Goal: Task Accomplishment & Management: Manage account settings

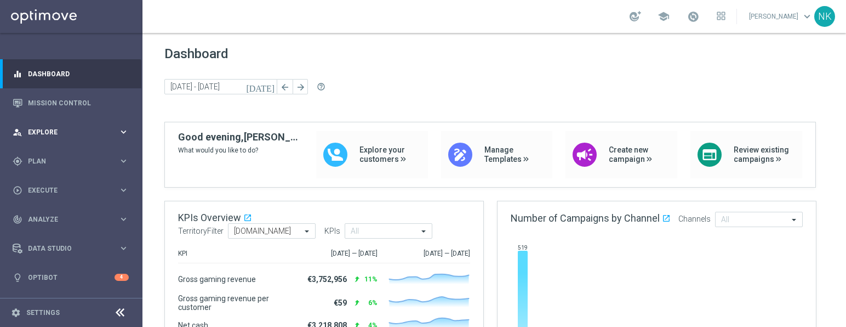
click at [105, 133] on span "Explore" at bounding box center [73, 132] width 90 height 7
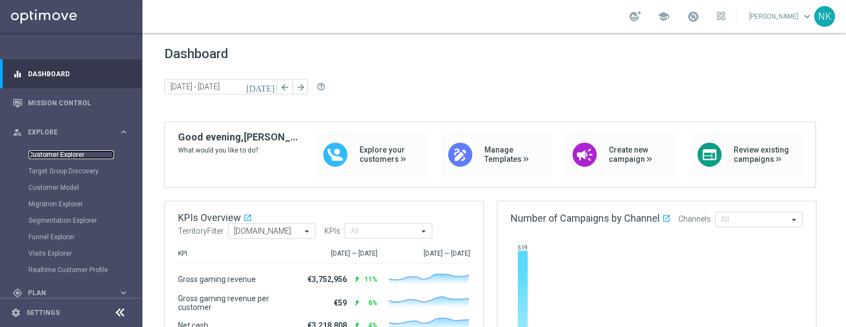
click at [67, 155] on link "Customer Explorer" at bounding box center [72, 154] width 86 height 9
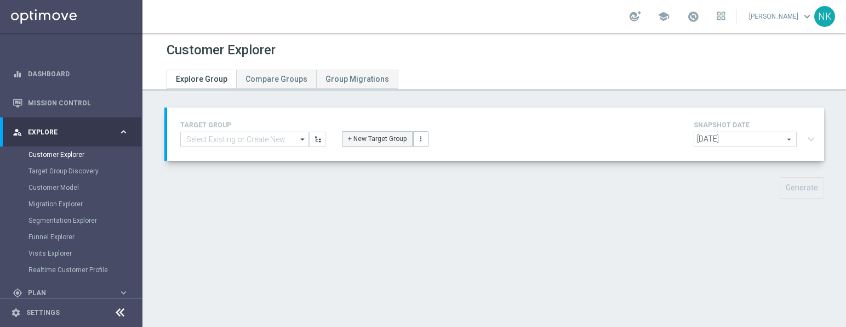
click at [379, 135] on button "+ New Target Group" at bounding box center [377, 138] width 71 height 15
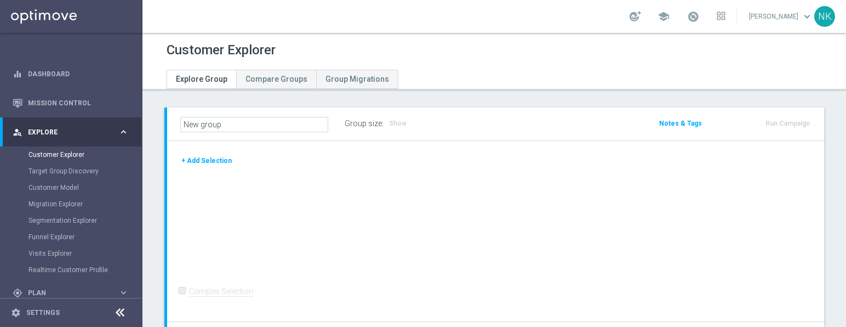
click at [213, 164] on button "+ Add Selection" at bounding box center [206, 161] width 53 height 12
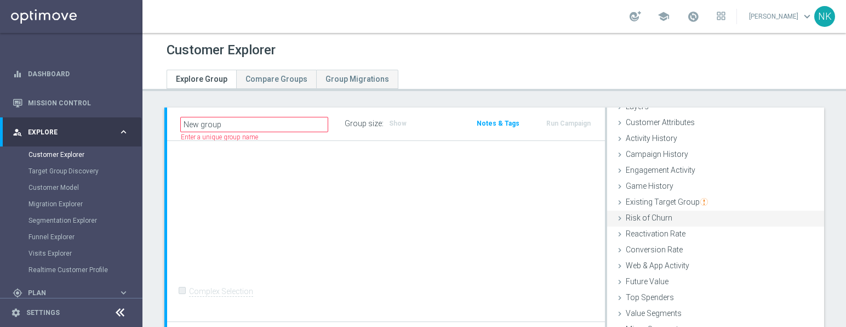
scroll to position [93, 0]
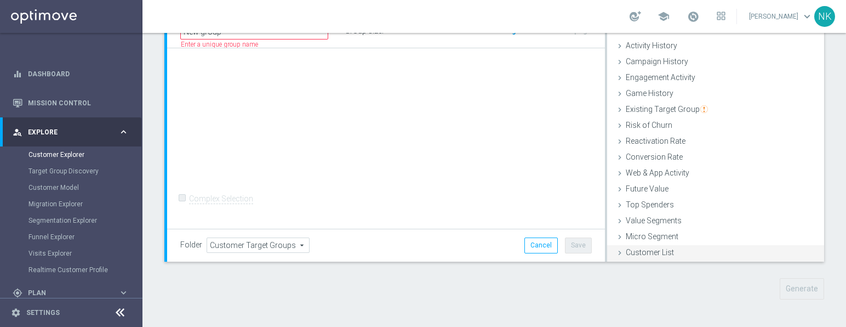
click at [657, 253] on span "Customer List" at bounding box center [650, 252] width 48 height 9
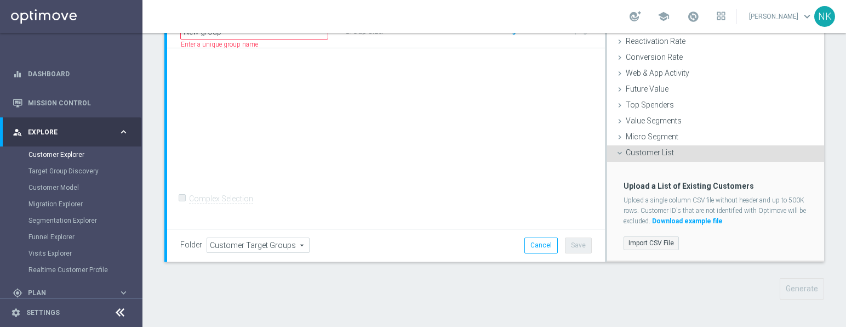
click at [654, 243] on label "Import CSV File" at bounding box center [651, 243] width 55 height 14
click at [0, 0] on input "Import CSV File" at bounding box center [0, 0] width 0 height 0
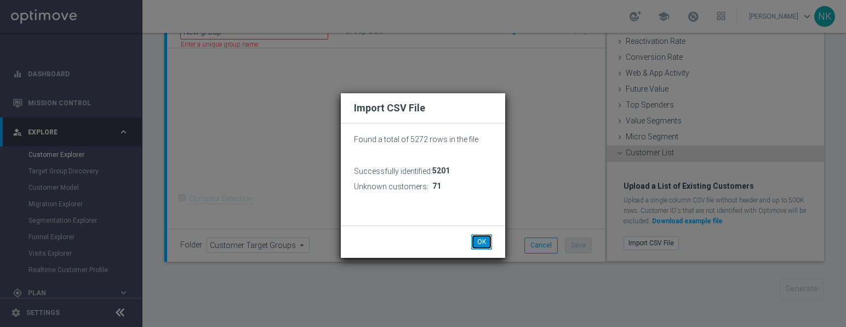
click at [477, 243] on button "OK" at bounding box center [481, 241] width 21 height 15
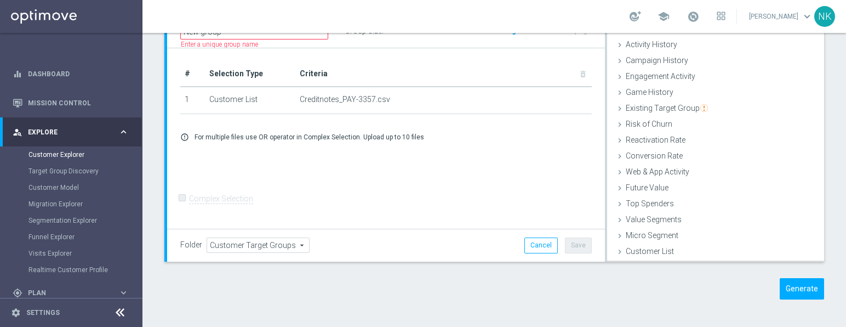
scroll to position [45, 0]
click at [770, 286] on div "Generate" at bounding box center [748, 288] width 169 height 21
click at [787, 287] on button "Generate" at bounding box center [802, 288] width 44 height 21
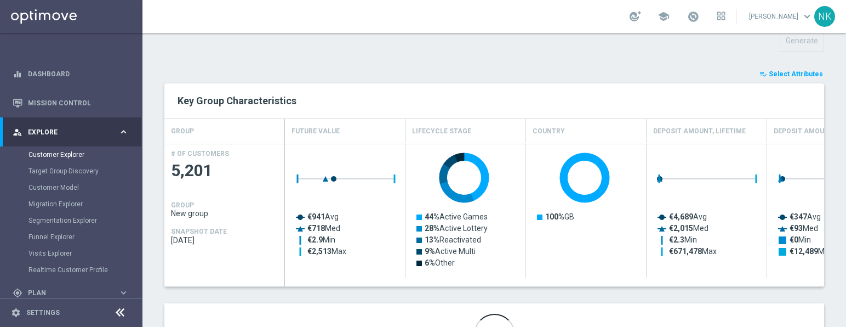
scroll to position [148, 0]
click at [788, 73] on span "Select Attributes" at bounding box center [796, 73] width 54 height 8
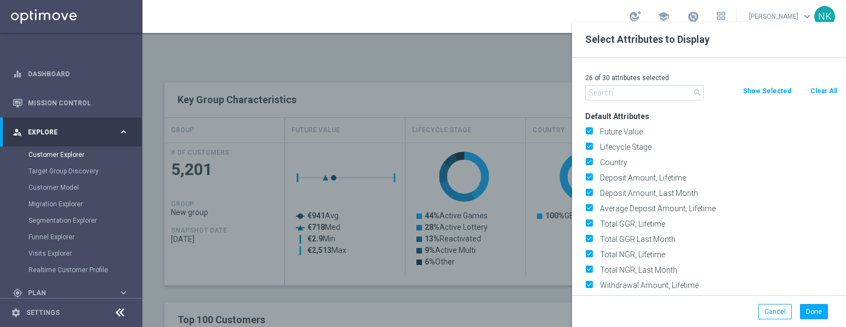
click at [825, 91] on button "Clear All" at bounding box center [824, 91] width 29 height 12
checkbox input "false"
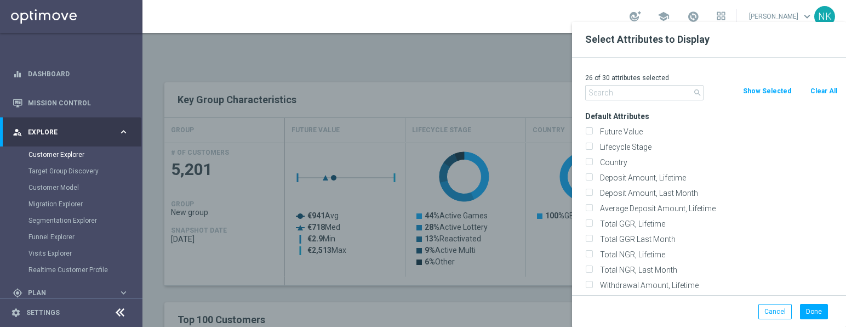
checkbox input "false"
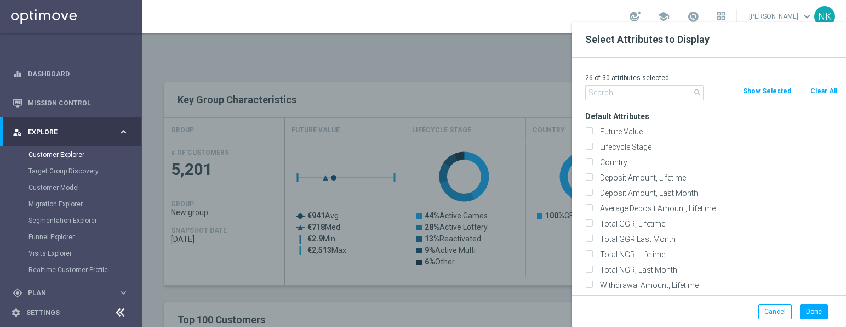
checkbox input "false"
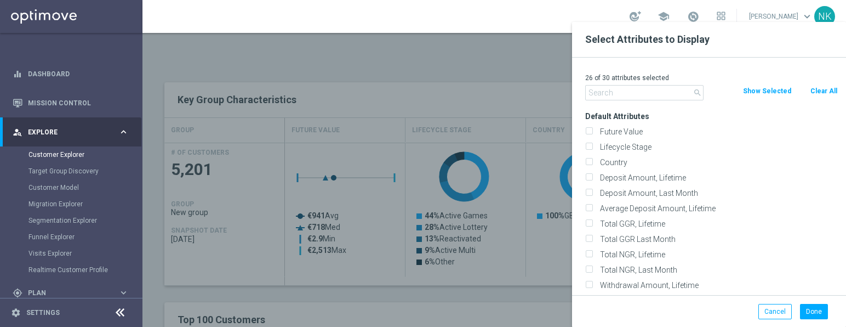
checkbox input "false"
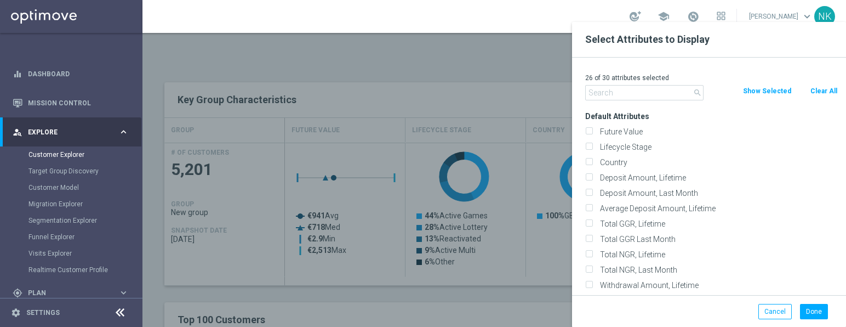
checkbox input "false"
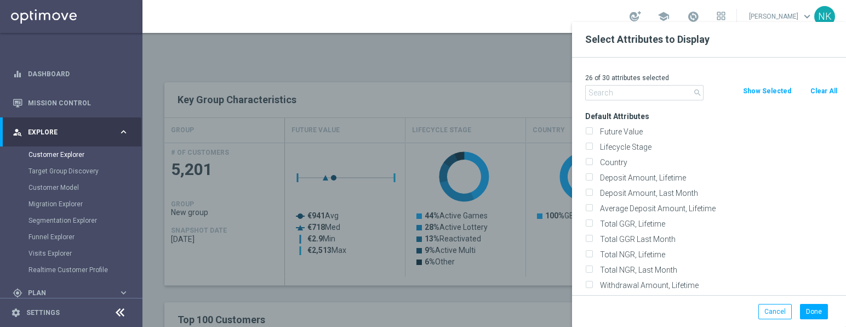
checkbox input "false"
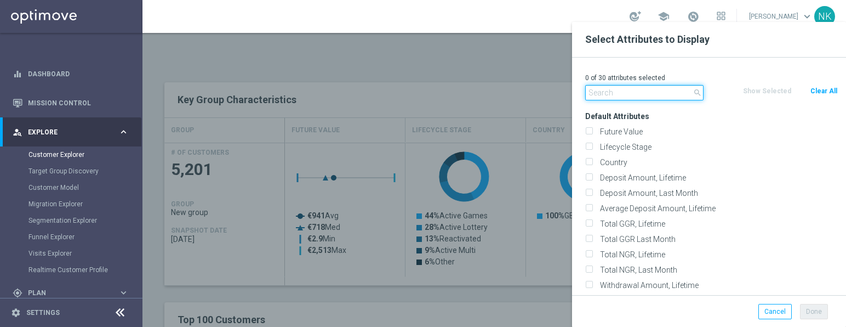
click at [636, 91] on input "text" at bounding box center [644, 92] width 118 height 15
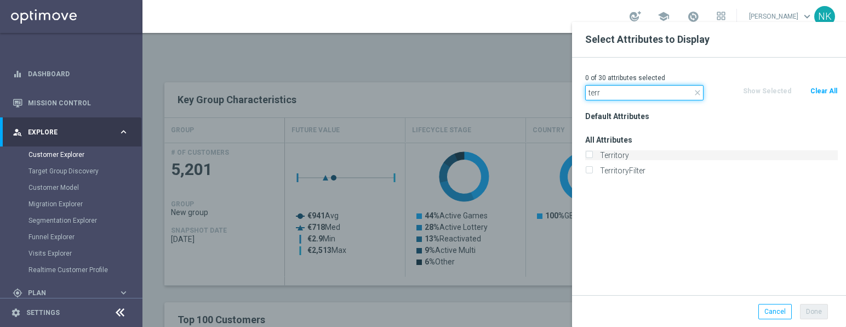
type input "terr"
click at [617, 157] on label "Territory" at bounding box center [717, 155] width 242 height 10
click at [592, 157] on input "Territory" at bounding box center [588, 156] width 7 height 7
checkbox input "true"
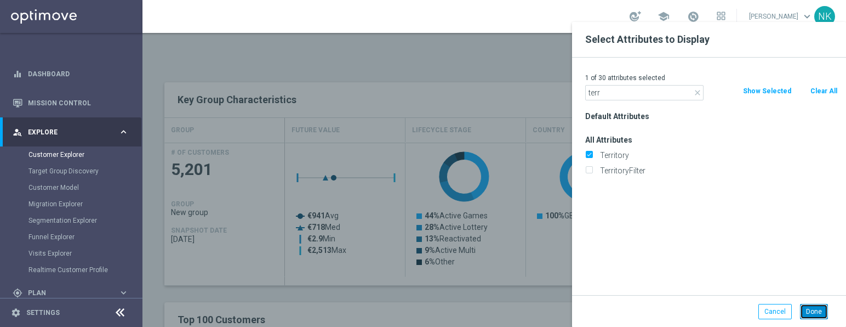
click at [811, 306] on button "Done" at bounding box center [814, 311] width 28 height 15
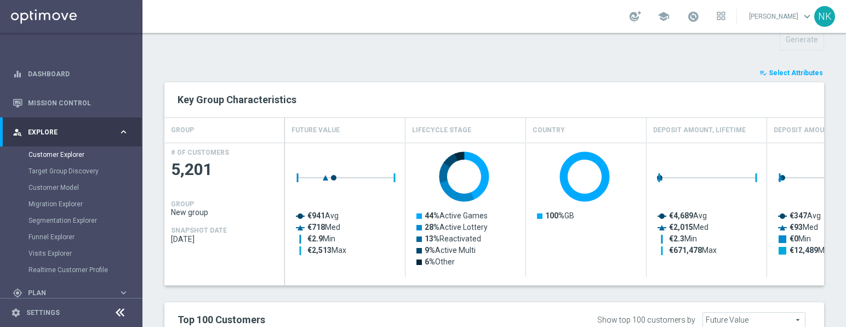
type input "Search"
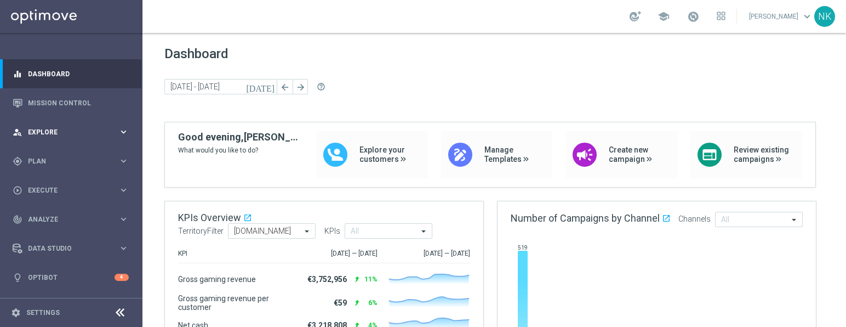
click at [72, 129] on span "Explore" at bounding box center [73, 132] width 90 height 7
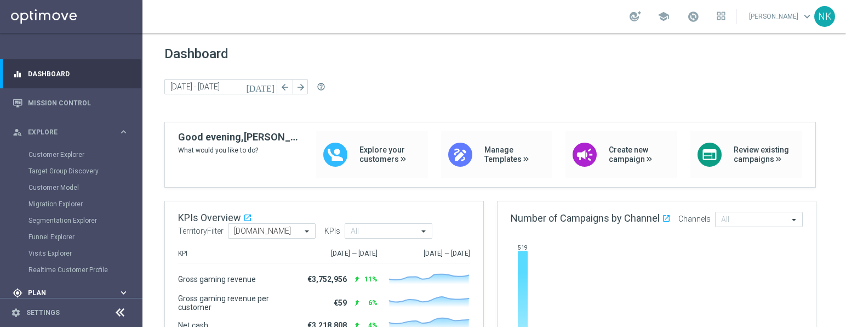
click at [105, 290] on span "Plan" at bounding box center [73, 292] width 90 height 7
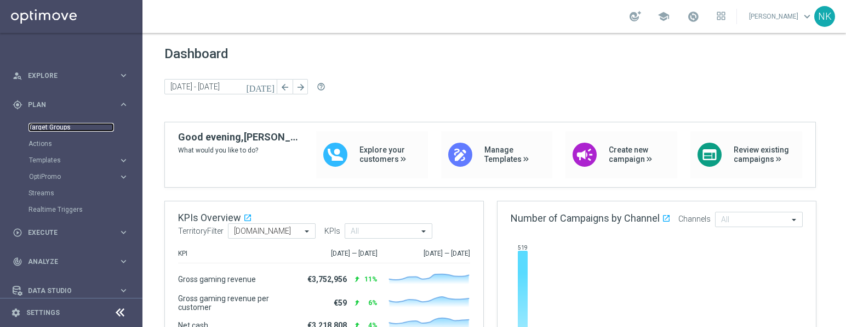
click at [57, 128] on link "Target Groups" at bounding box center [72, 127] width 86 height 9
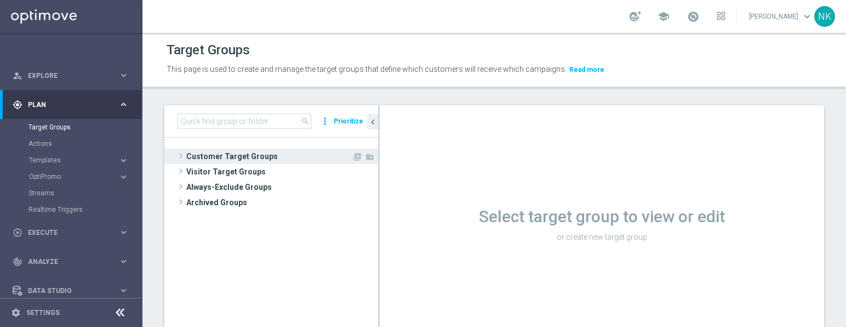
click at [245, 156] on span "Customer Target Groups" at bounding box center [269, 156] width 166 height 15
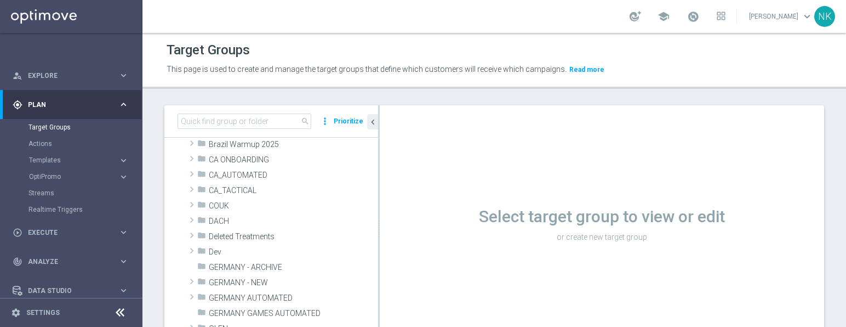
scroll to position [276, 0]
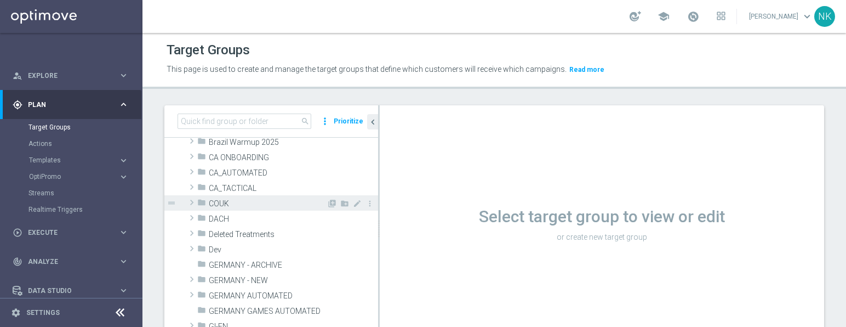
click at [193, 200] on span at bounding box center [191, 202] width 11 height 13
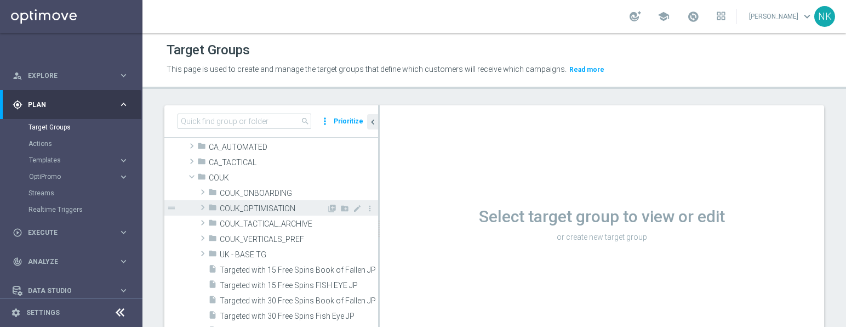
scroll to position [300, 0]
click at [207, 205] on span at bounding box center [202, 205] width 11 height 13
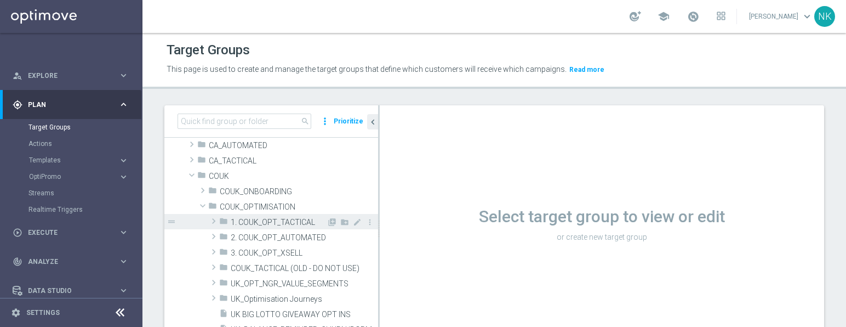
click at [213, 220] on span at bounding box center [213, 220] width 11 height 13
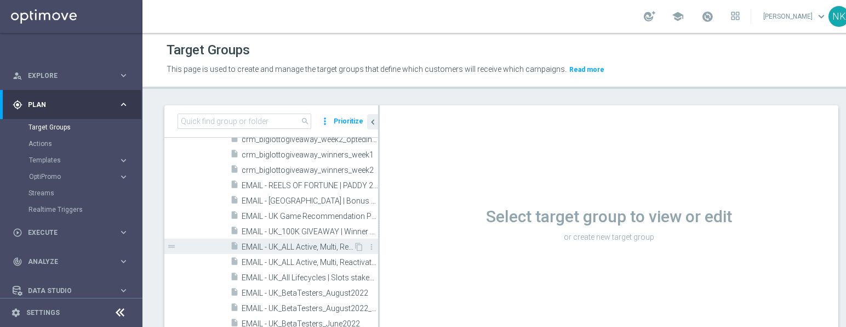
scroll to position [629, 0]
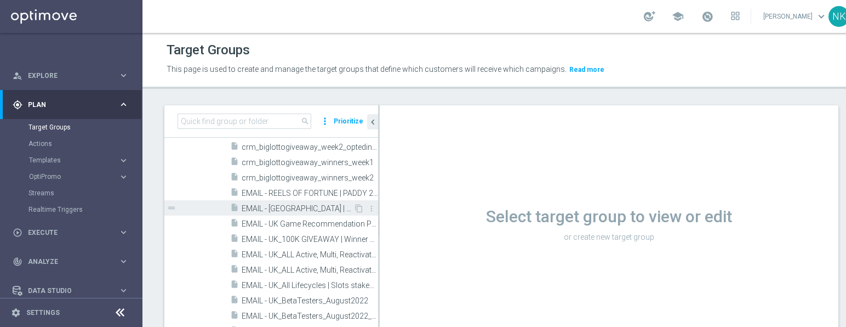
click at [287, 208] on span "EMAIL - [GEOGRAPHIC_DATA] | Bonus Credit via CS" at bounding box center [298, 208] width 112 height 9
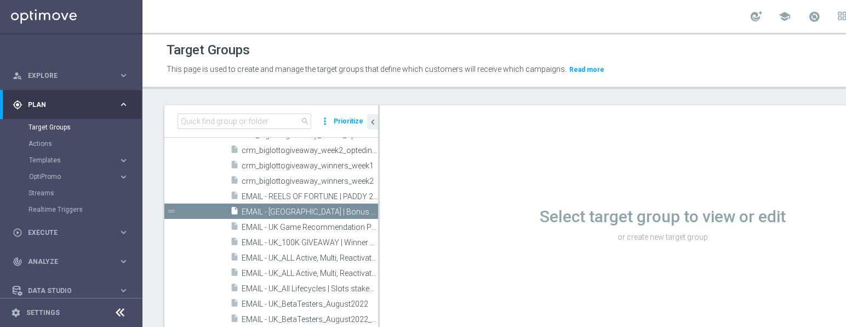
scroll to position [549, 0]
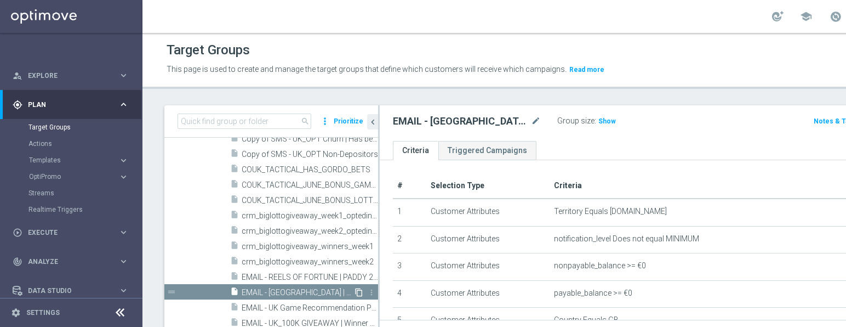
click at [355, 291] on icon "content_copy" at bounding box center [359, 292] width 9 height 9
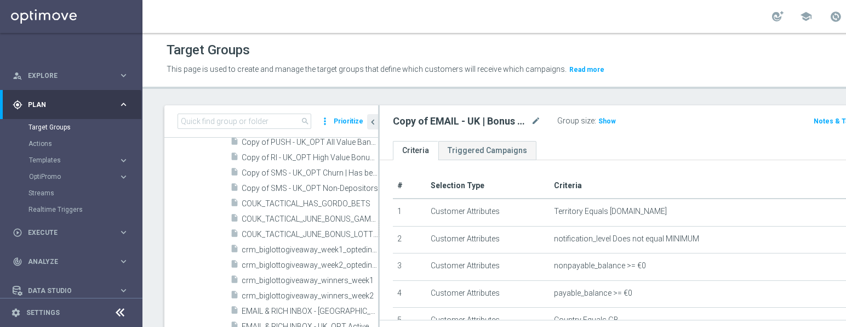
scroll to position [335, 0]
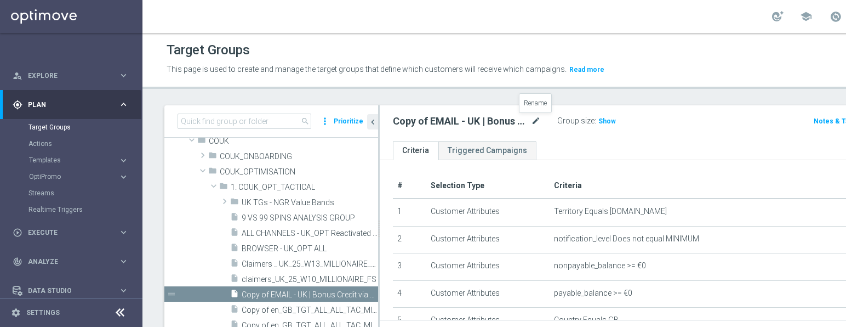
click at [537, 121] on icon "mode_edit" at bounding box center [536, 121] width 10 height 13
type input "U"
click at [448, 123] on input "UK_Payments_Service_Mailer" at bounding box center [467, 122] width 148 height 15
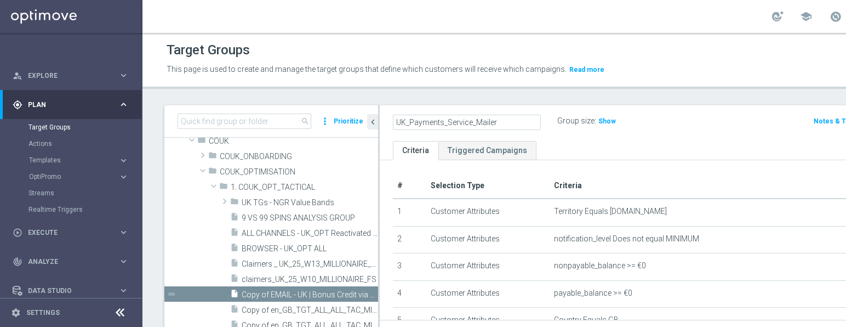
type input "UK_Payments_Service_Mailer"
click at [636, 143] on ul "Criteria Triggered Campaigns" at bounding box center [673, 150] width 587 height 19
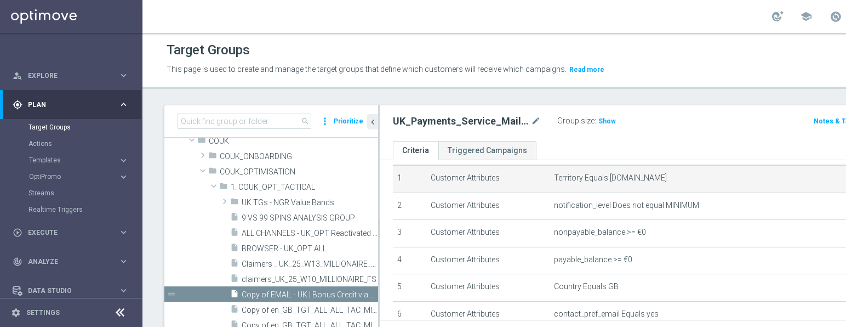
scroll to position [39, 0]
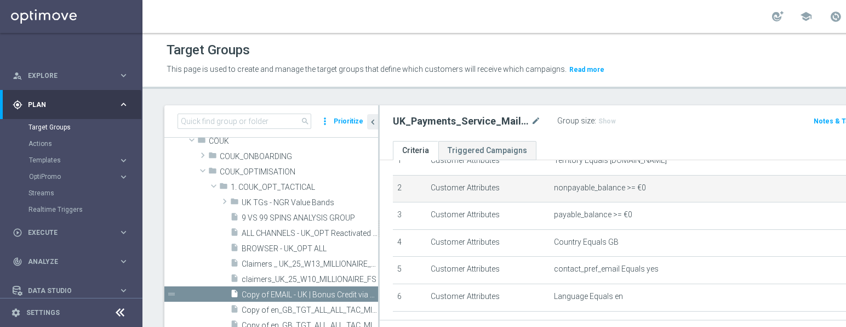
scroll to position [52, 0]
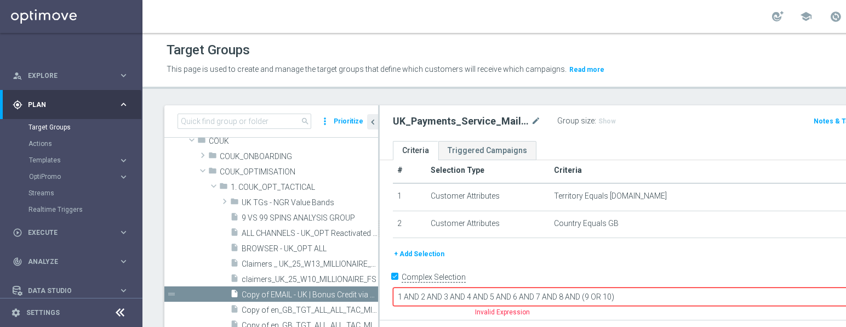
scroll to position [0, 0]
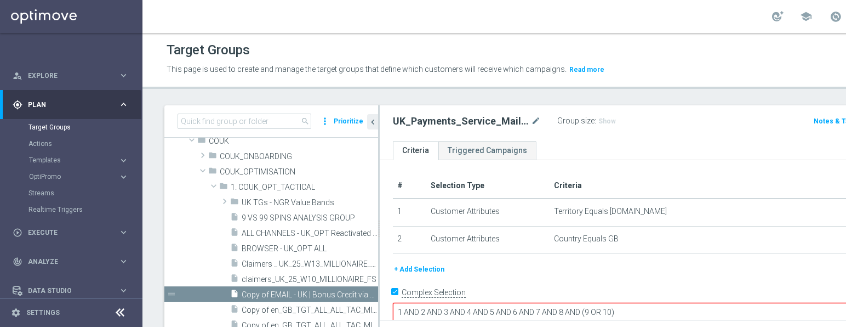
click at [398, 289] on input "Complex Selection" at bounding box center [396, 293] width 7 height 15
checkbox input "false"
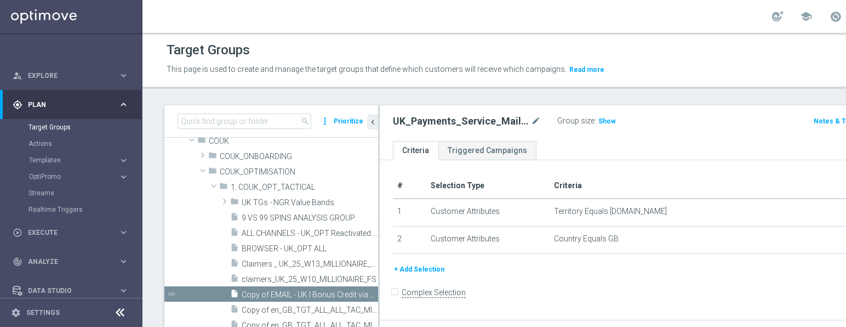
click at [426, 269] on button "+ Add Selection" at bounding box center [419, 269] width 53 height 12
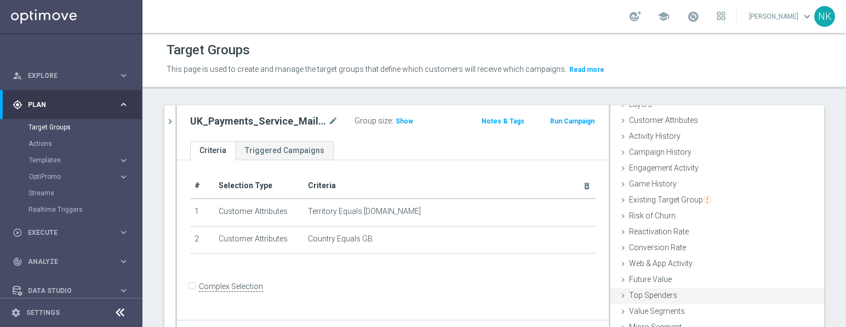
scroll to position [62, 0]
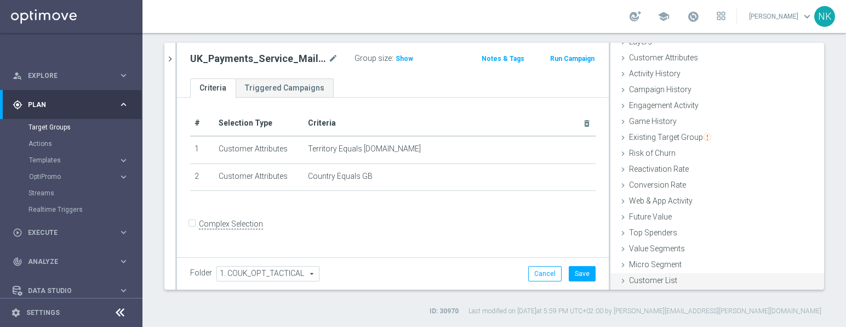
click at [647, 282] on span "Customer List" at bounding box center [653, 280] width 48 height 9
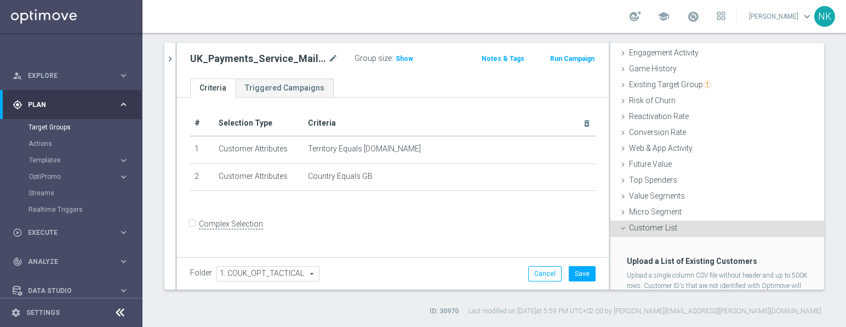
scroll to position [150, 0]
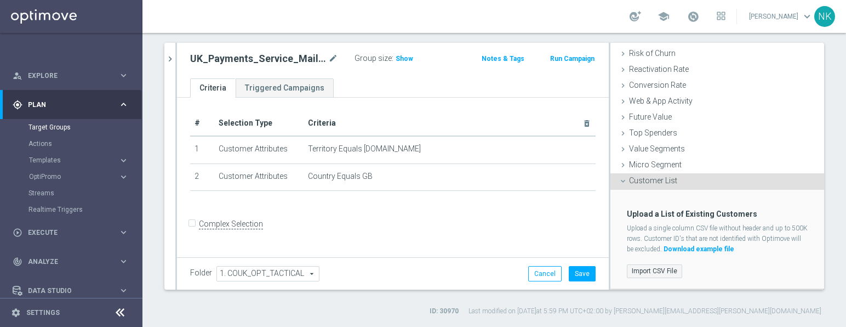
click at [648, 274] on label "Import CSV File" at bounding box center [654, 271] width 55 height 14
click at [0, 0] on input "Import CSV File" at bounding box center [0, 0] width 0 height 0
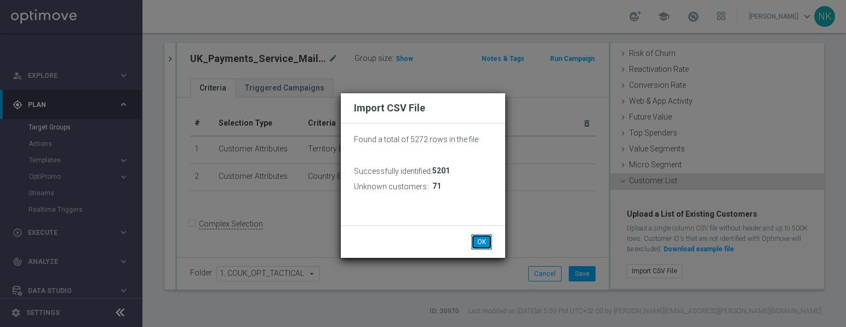
click at [478, 237] on button "OK" at bounding box center [481, 241] width 21 height 15
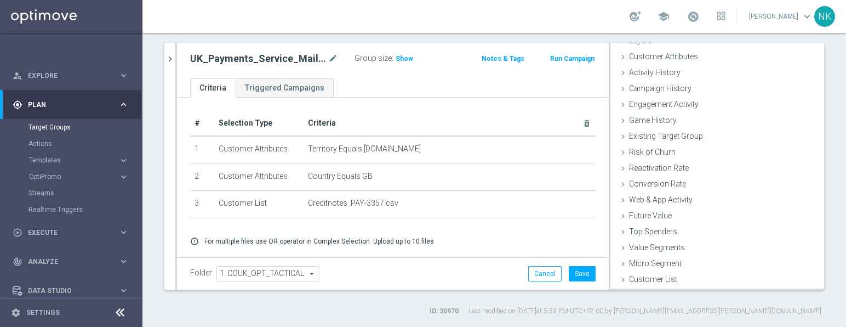
scroll to position [50, 0]
click at [328, 58] on icon "mode_edit" at bounding box center [333, 58] width 10 height 13
click at [264, 57] on input "UK_Payments_Service_Mailer" at bounding box center [264, 59] width 148 height 15
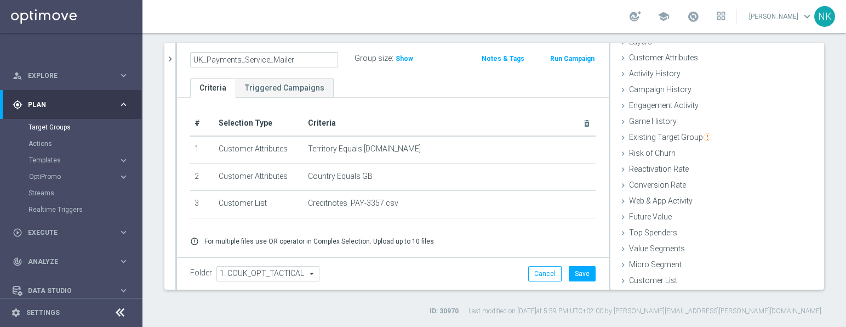
click at [437, 66] on div "Group size : Show" at bounding box center [409, 59] width 109 height 16
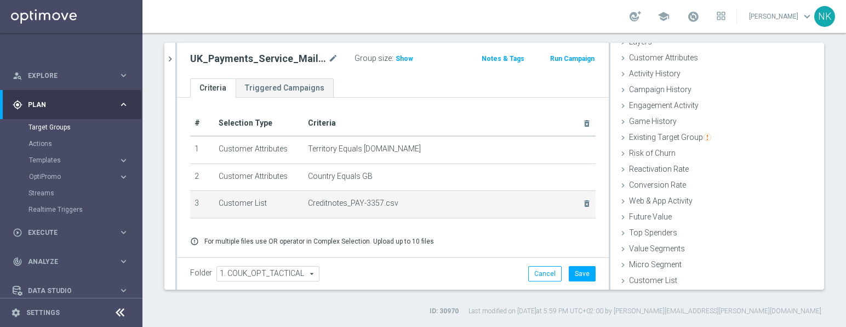
scroll to position [27, 0]
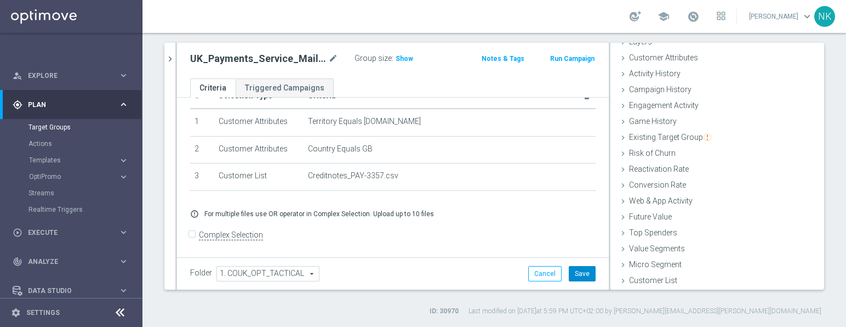
click at [576, 272] on button "Save" at bounding box center [582, 273] width 27 height 15
click at [51, 129] on link "Target Groups" at bounding box center [72, 127] width 86 height 9
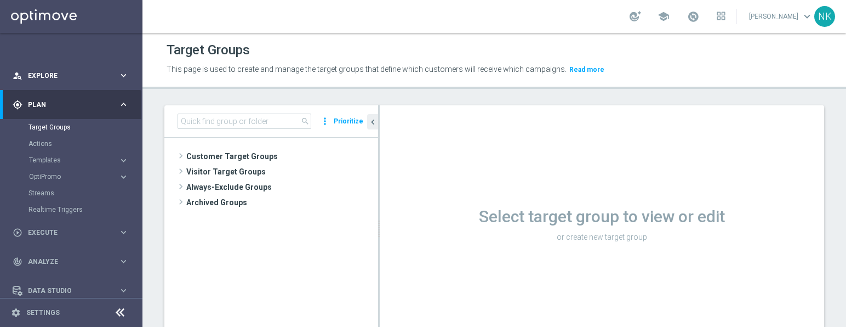
click at [62, 72] on span "Explore" at bounding box center [73, 75] width 90 height 7
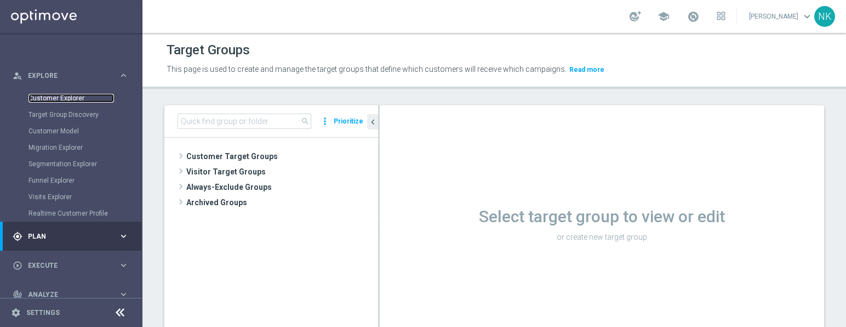
click at [60, 95] on link "Customer Explorer" at bounding box center [72, 98] width 86 height 9
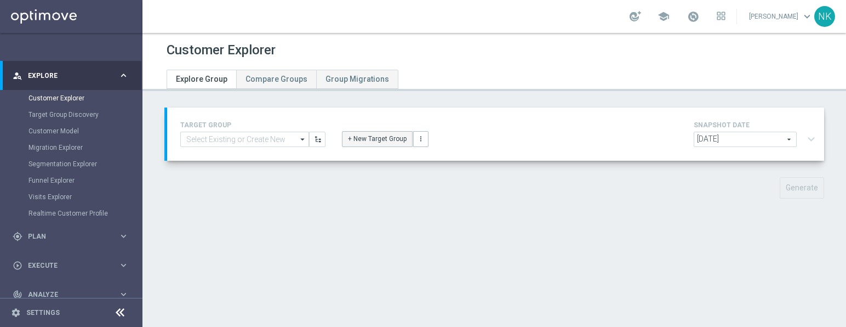
click at [378, 141] on button "+ New Target Group" at bounding box center [377, 138] width 71 height 15
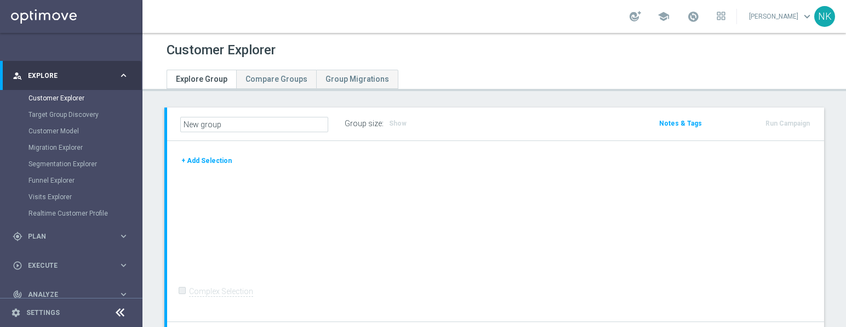
click at [213, 162] on button "+ Add Selection" at bounding box center [206, 161] width 53 height 12
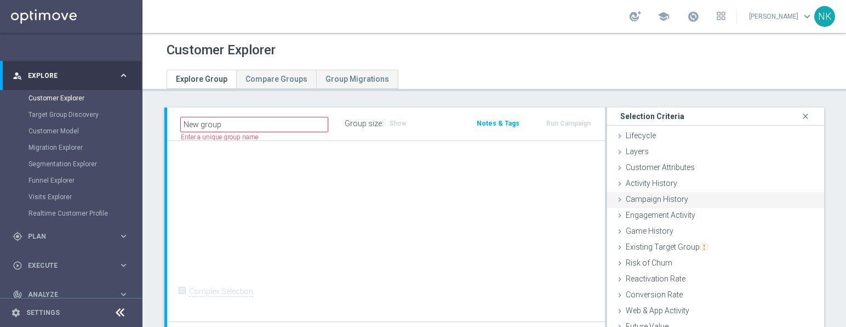
scroll to position [45, 0]
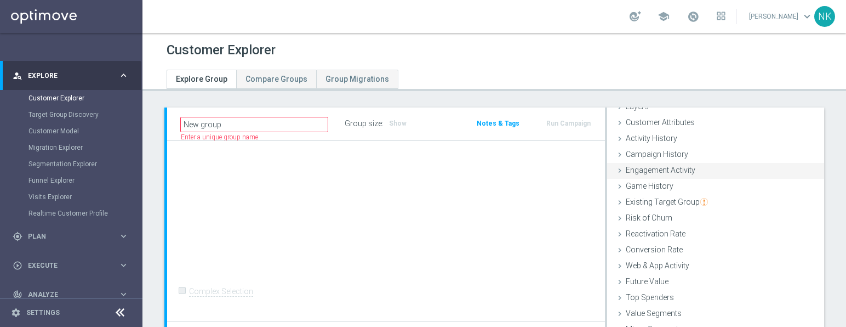
click at [664, 166] on span "Engagement Activity" at bounding box center [661, 170] width 70 height 9
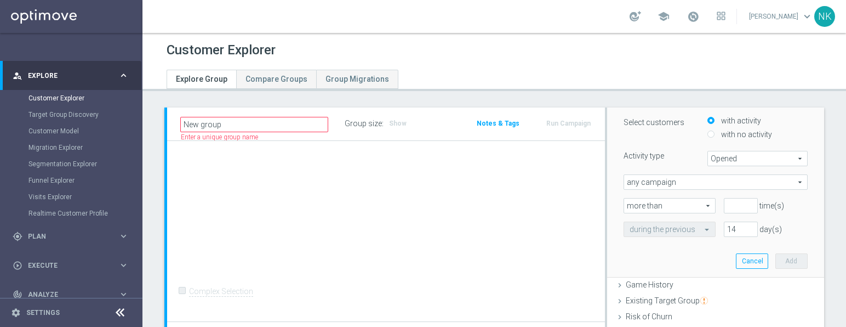
scroll to position [161, 0]
click at [726, 203] on input "number" at bounding box center [740, 202] width 33 height 15
type input "2"
click at [728, 227] on input "14" at bounding box center [740, 226] width 33 height 15
type input "1"
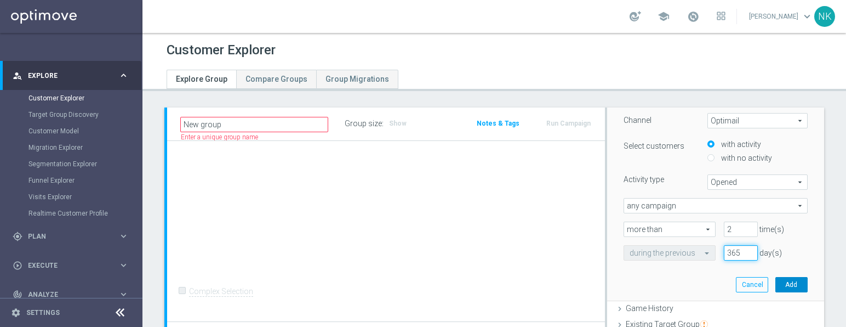
type input "365"
click at [781, 283] on button "Add" at bounding box center [792, 284] width 32 height 15
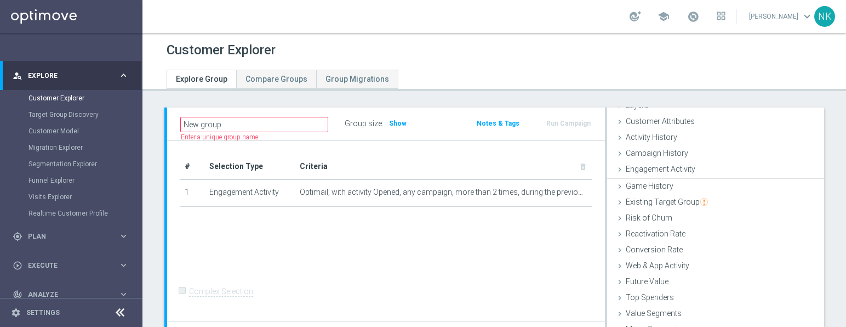
scroll to position [45, 0]
click at [403, 123] on span "Show" at bounding box center [398, 123] width 18 height 8
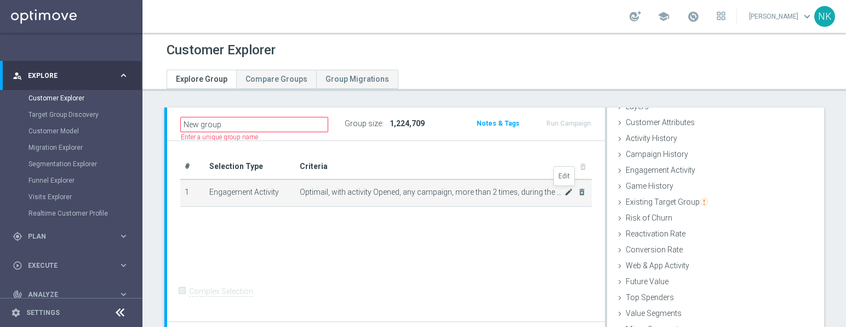
click at [565, 192] on icon "mode_edit" at bounding box center [569, 191] width 9 height 9
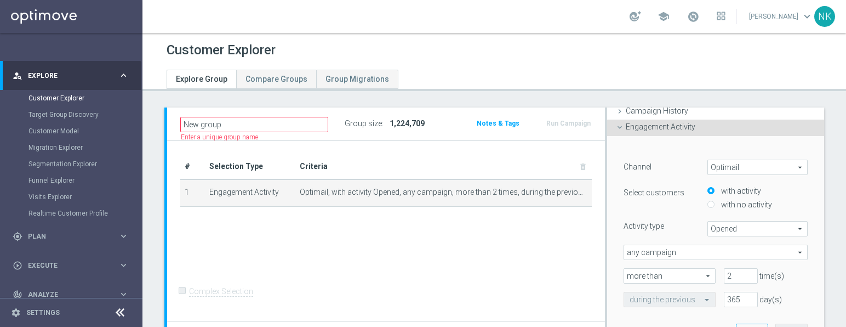
scroll to position [83, 0]
